Goal: Information Seeking & Learning: Learn about a topic

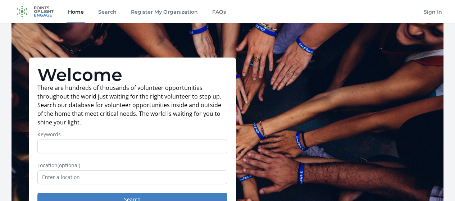
scroll to position [72, 0]
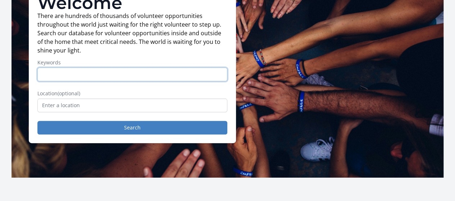
click at [127, 77] on input "Keywords" at bounding box center [132, 75] width 190 height 14
type input "fundraising"
click at [37, 121] on button "Search" at bounding box center [132, 128] width 190 height 14
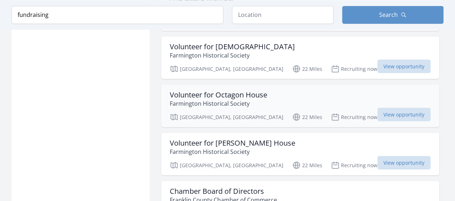
scroll to position [684, 0]
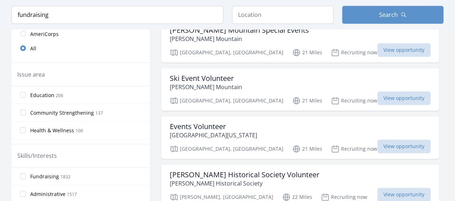
scroll to position [180, 0]
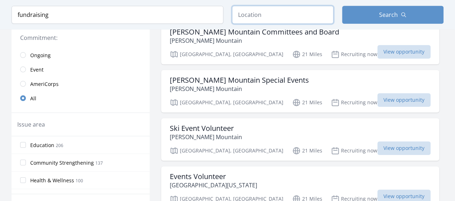
click at [293, 12] on input "text" at bounding box center [282, 15] width 101 height 18
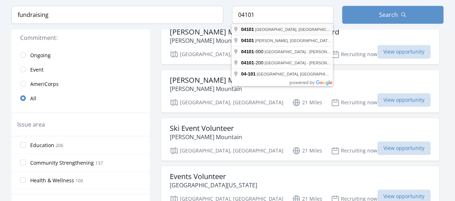
type input "[GEOGRAPHIC_DATA], [GEOGRAPHIC_DATA]"
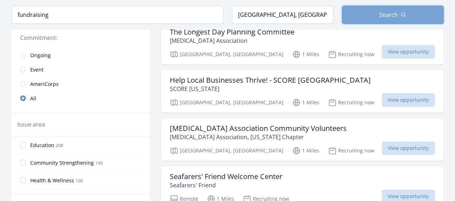
click at [395, 16] on span "Search" at bounding box center [388, 14] width 19 height 9
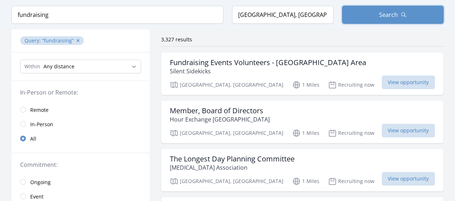
scroll to position [72, 0]
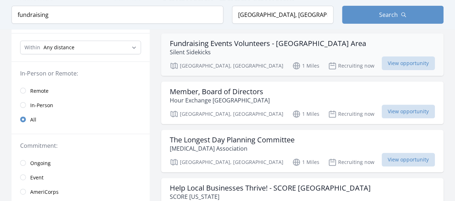
click at [257, 44] on h3 "Fundraising Events Volunteers - Greater Portland Area" at bounding box center [268, 43] width 197 height 9
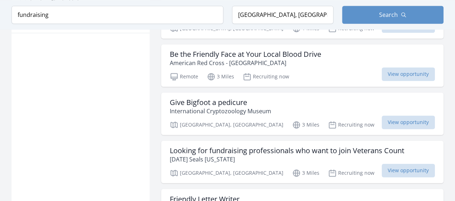
scroll to position [540, 0]
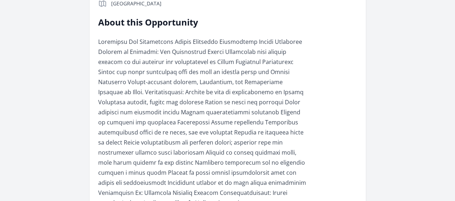
scroll to position [216, 0]
